Goal: Task Accomplishment & Management: Manage account settings

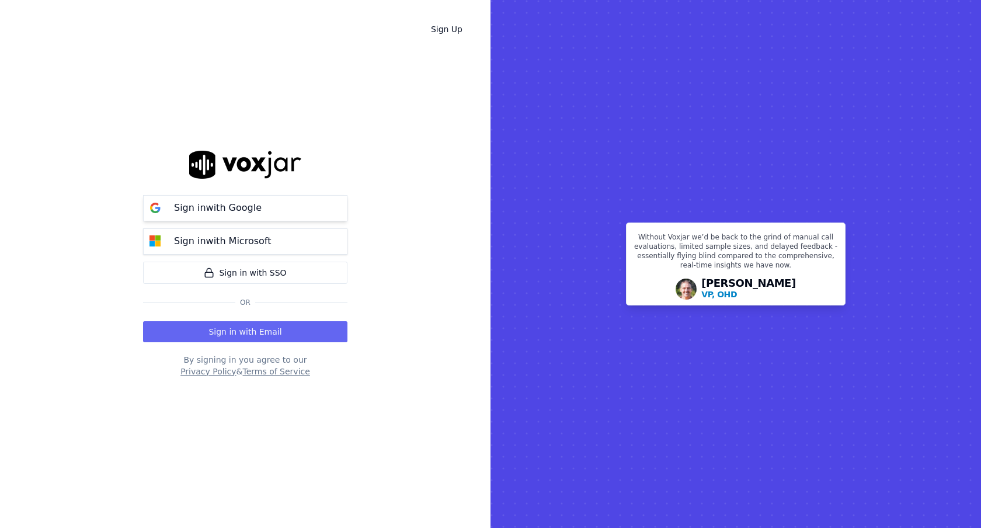
click at [307, 211] on button "Sign in with Google" at bounding box center [245, 208] width 204 height 26
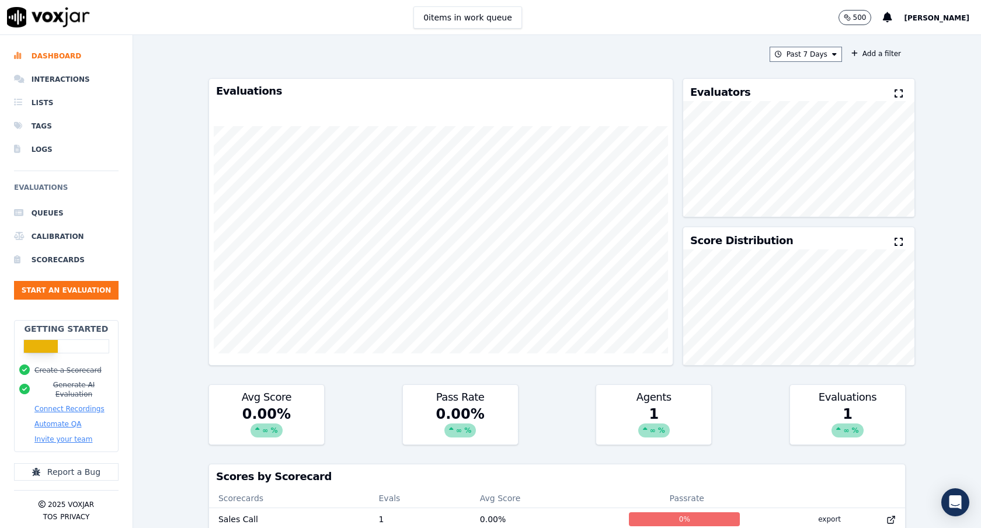
click at [941, 20] on span "[PERSON_NAME]" at bounding box center [936, 18] width 65 height 8
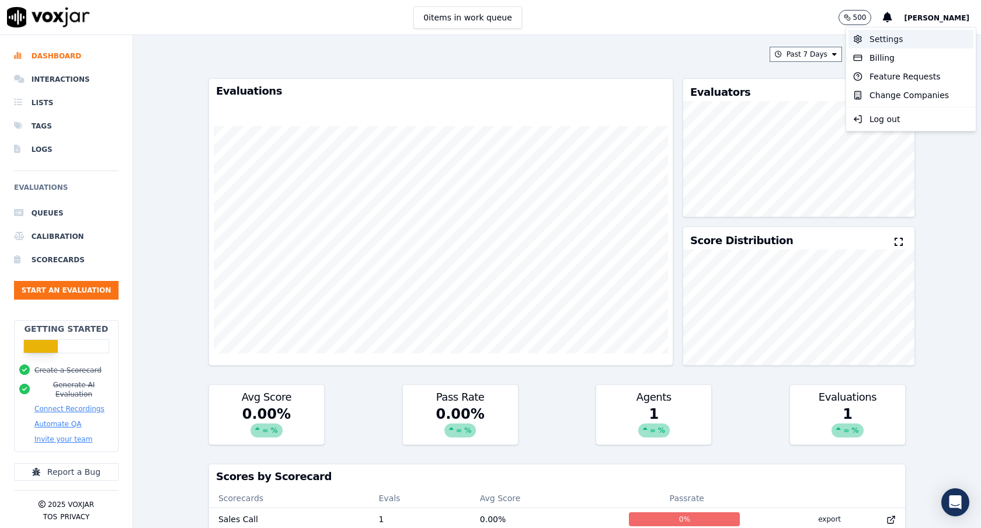
click at [900, 37] on div "Settings" at bounding box center [910, 39] width 125 height 19
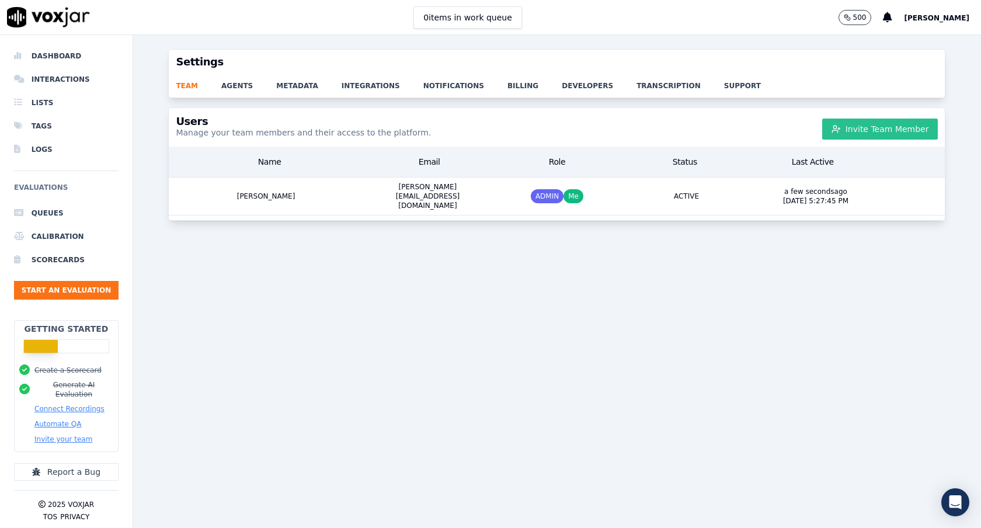
click at [841, 129] on icon "button" at bounding box center [836, 128] width 9 height 9
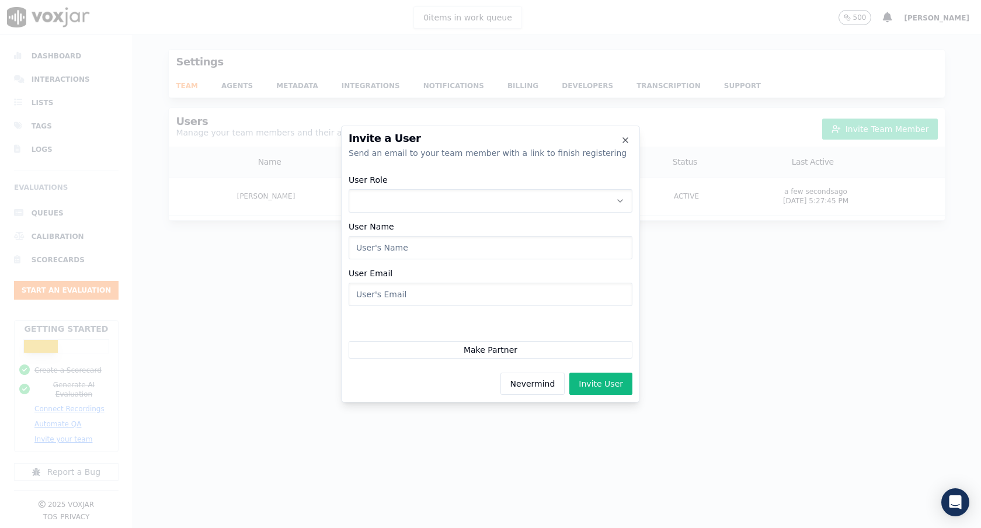
click at [474, 206] on button "User Role" at bounding box center [491, 200] width 284 height 23
click at [432, 230] on div "ADMIN" at bounding box center [490, 231] width 269 height 19
click at [418, 246] on input "User Name" at bounding box center [491, 247] width 284 height 23
click at [437, 291] on input "User Email" at bounding box center [491, 294] width 284 height 23
paste input "bill@sweetrelish.com"
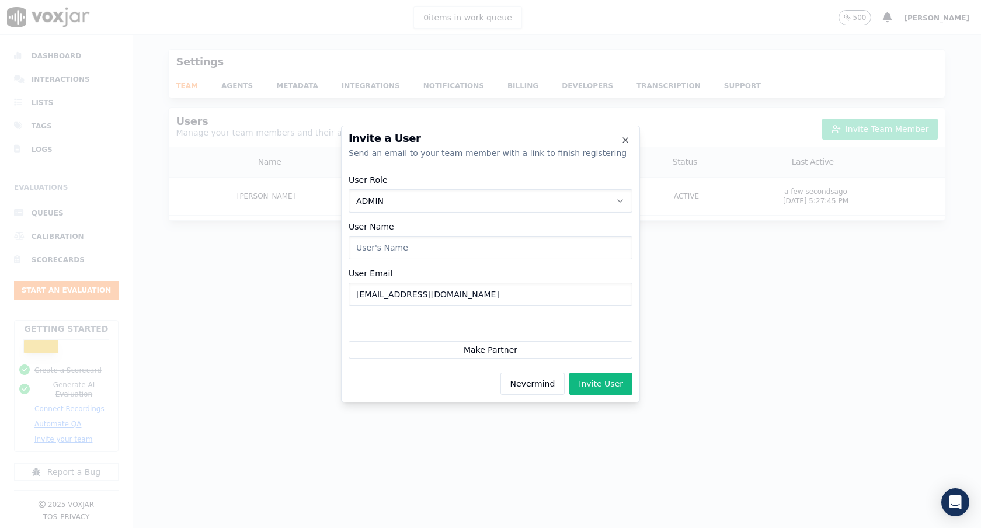
type input "bill@sweetrelish.com"
click at [445, 249] on input "User Name" at bounding box center [491, 247] width 284 height 23
type input "Bill May"
click at [610, 380] on button "Invite User" at bounding box center [600, 384] width 63 height 22
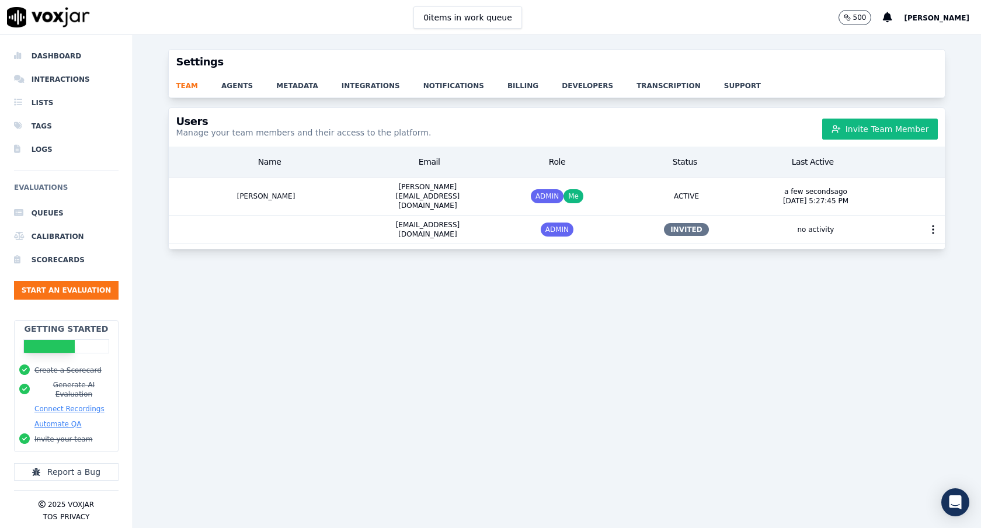
click at [954, 21] on span "[PERSON_NAME]" at bounding box center [936, 18] width 65 height 8
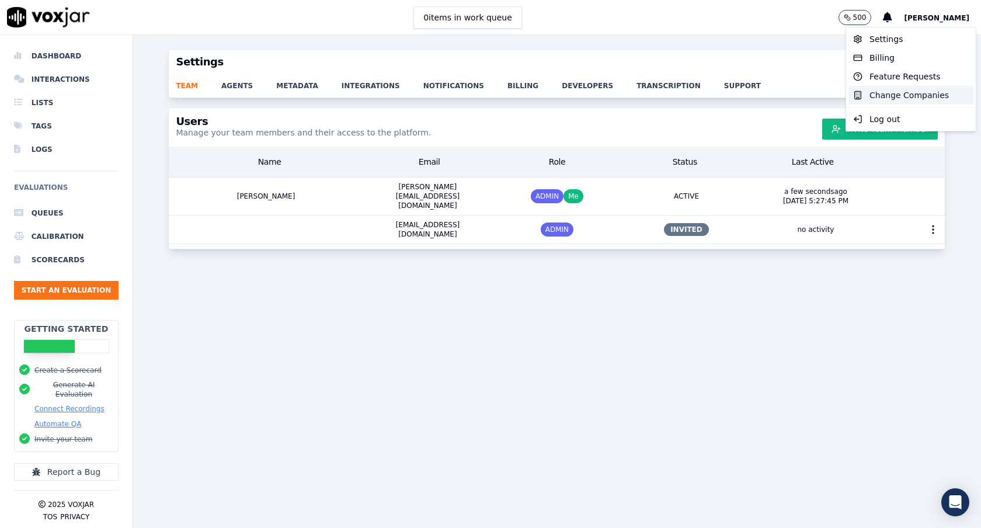
click at [899, 95] on div "Change Companies" at bounding box center [910, 95] width 125 height 19
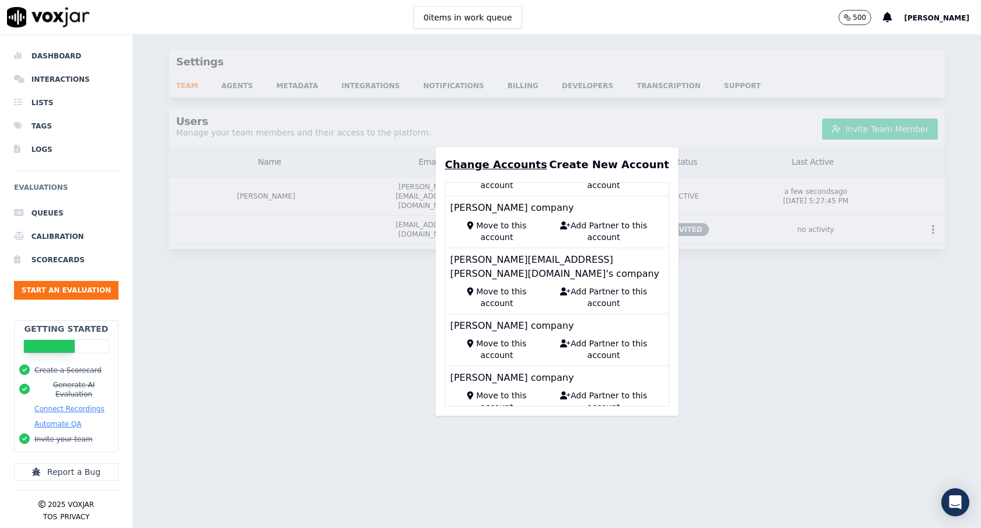
scroll to position [27528, 0]
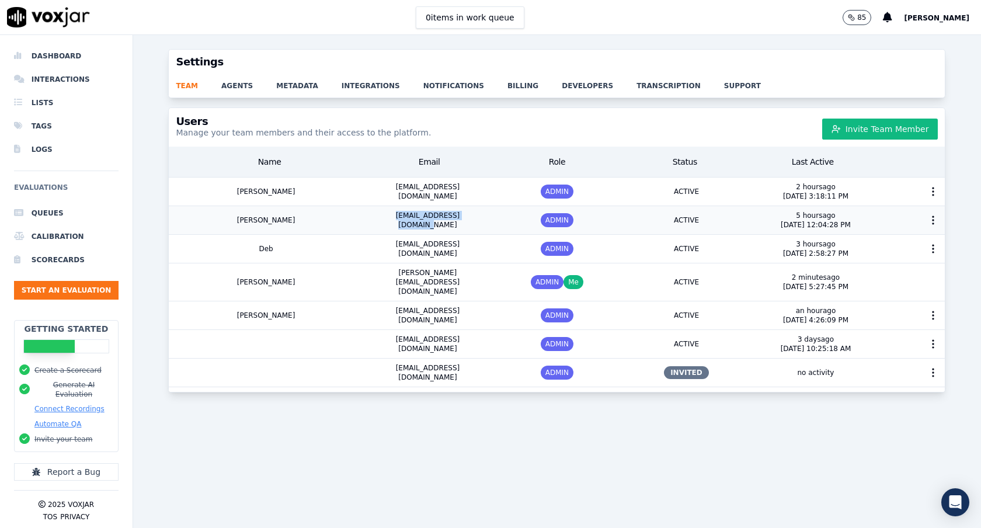
drag, startPoint x: 385, startPoint y: 224, endPoint x: 476, endPoint y: 221, distance: 90.6
click at [476, 221] on div "[EMAIL_ADDRESS][DOMAIN_NAME]" at bounding box center [428, 220] width 130 height 28
copy div "[EMAIL_ADDRESS][DOMAIN_NAME]"
